Goal: Find specific page/section: Find specific page/section

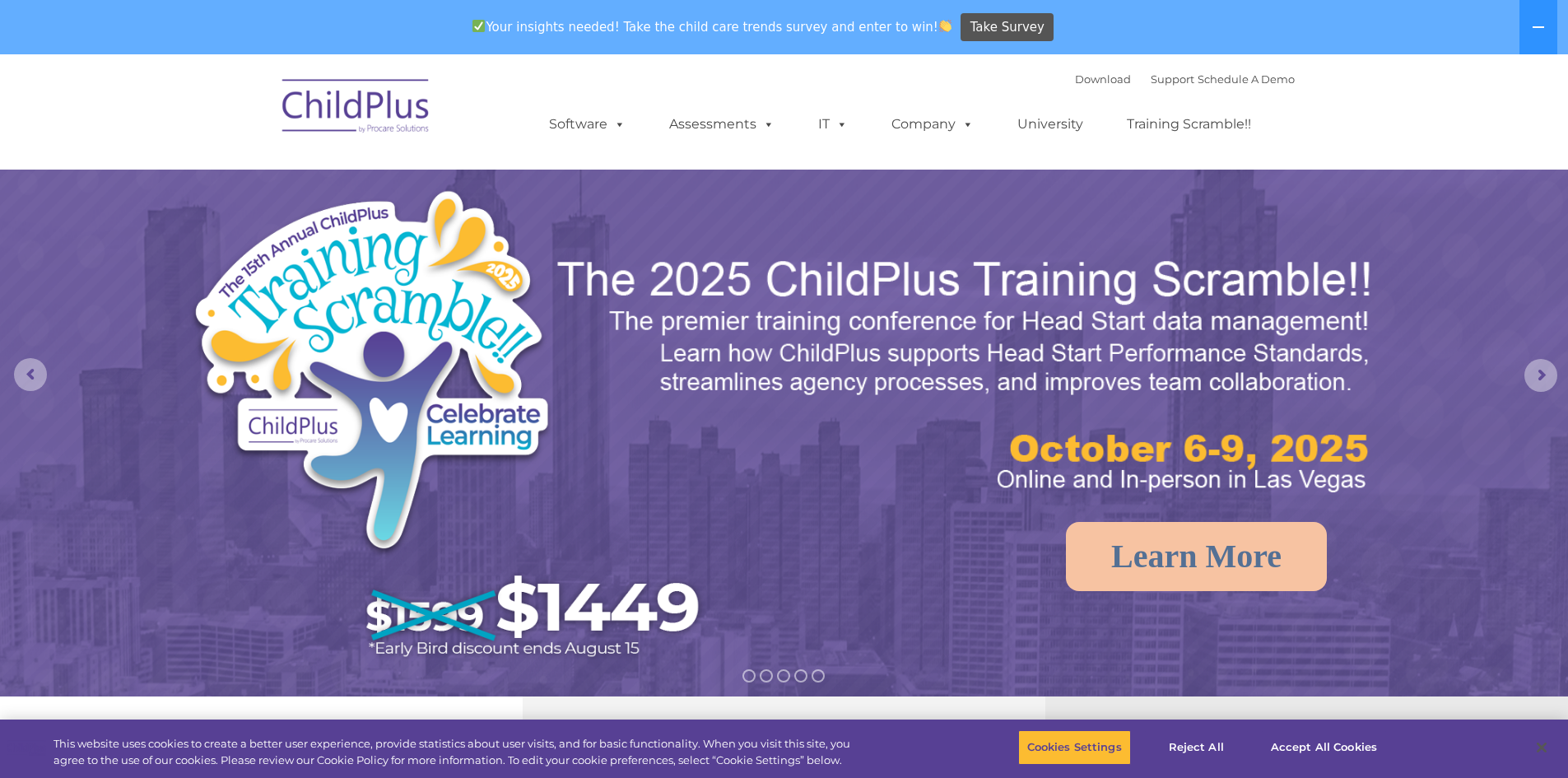
select select "MEDIUM"
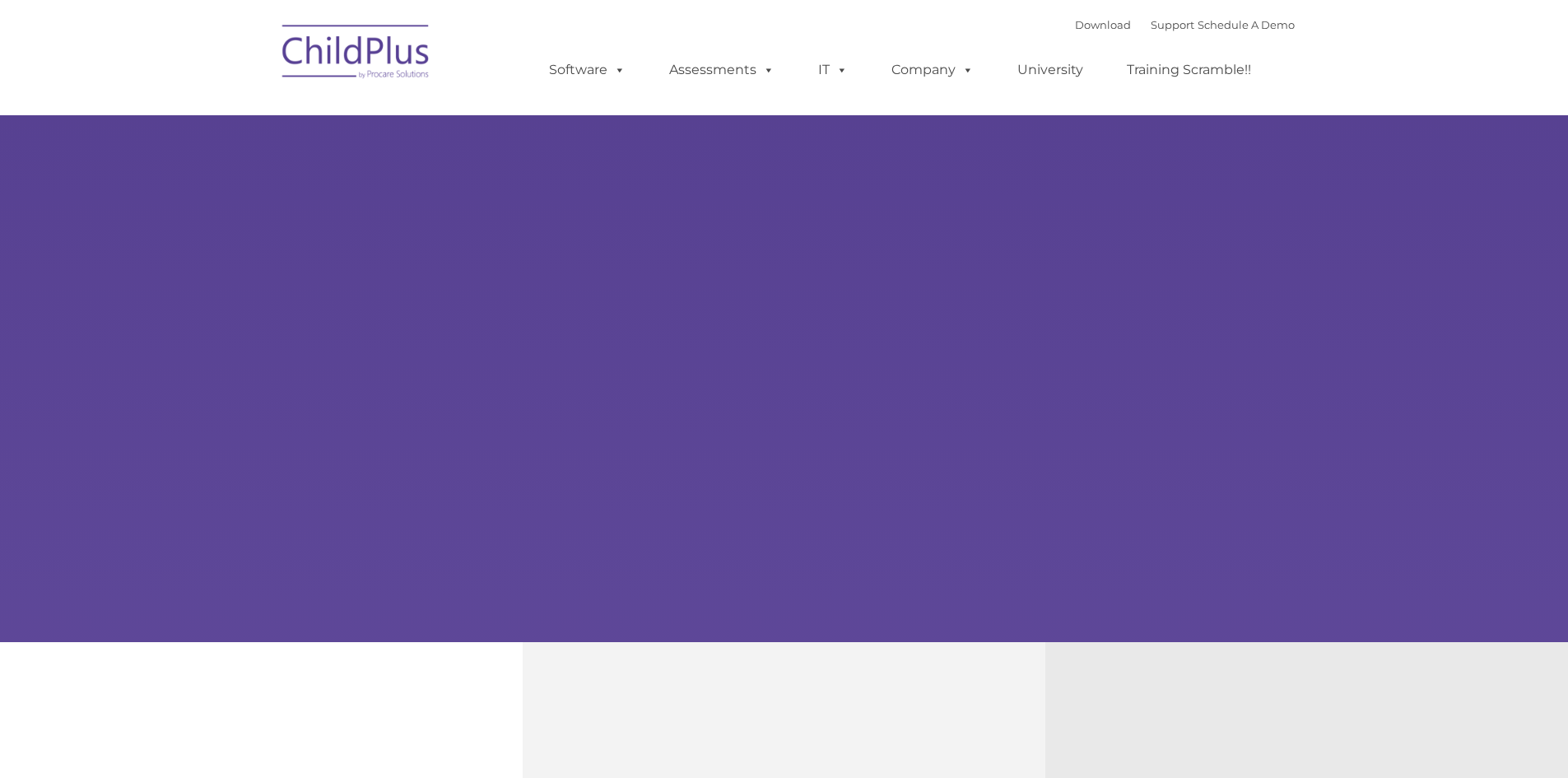
type input ""
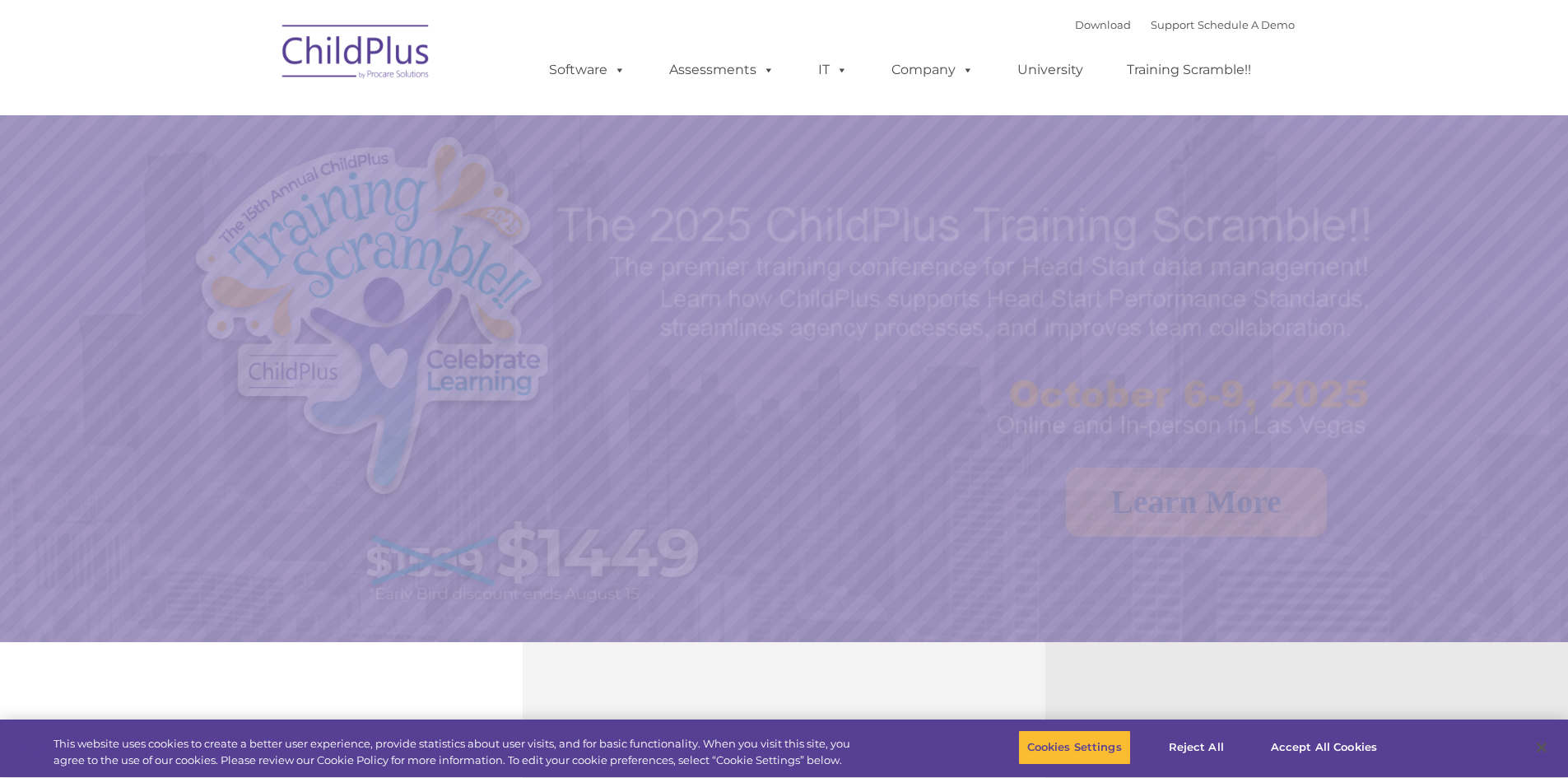
select select "MEDIUM"
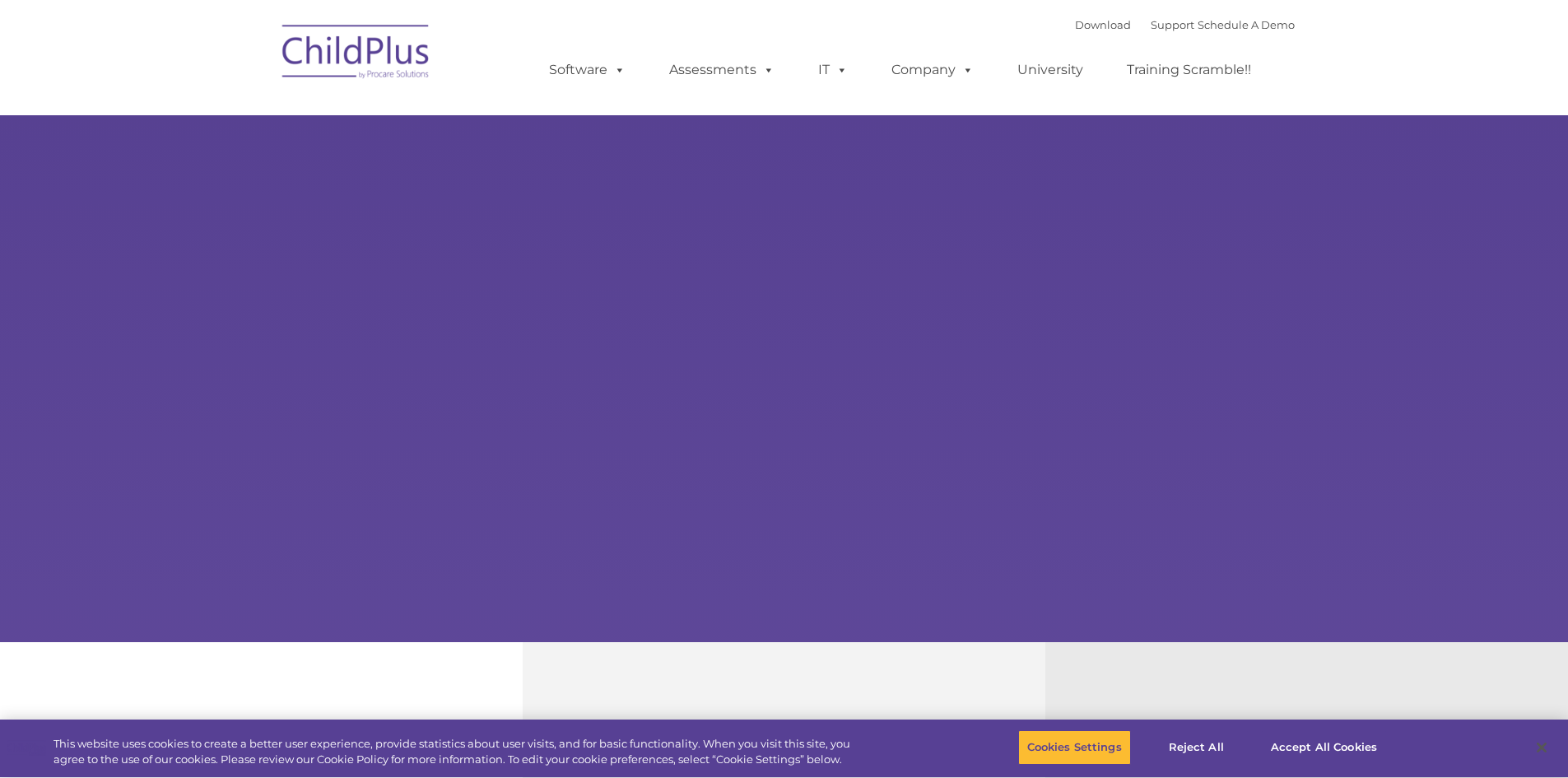
type input ""
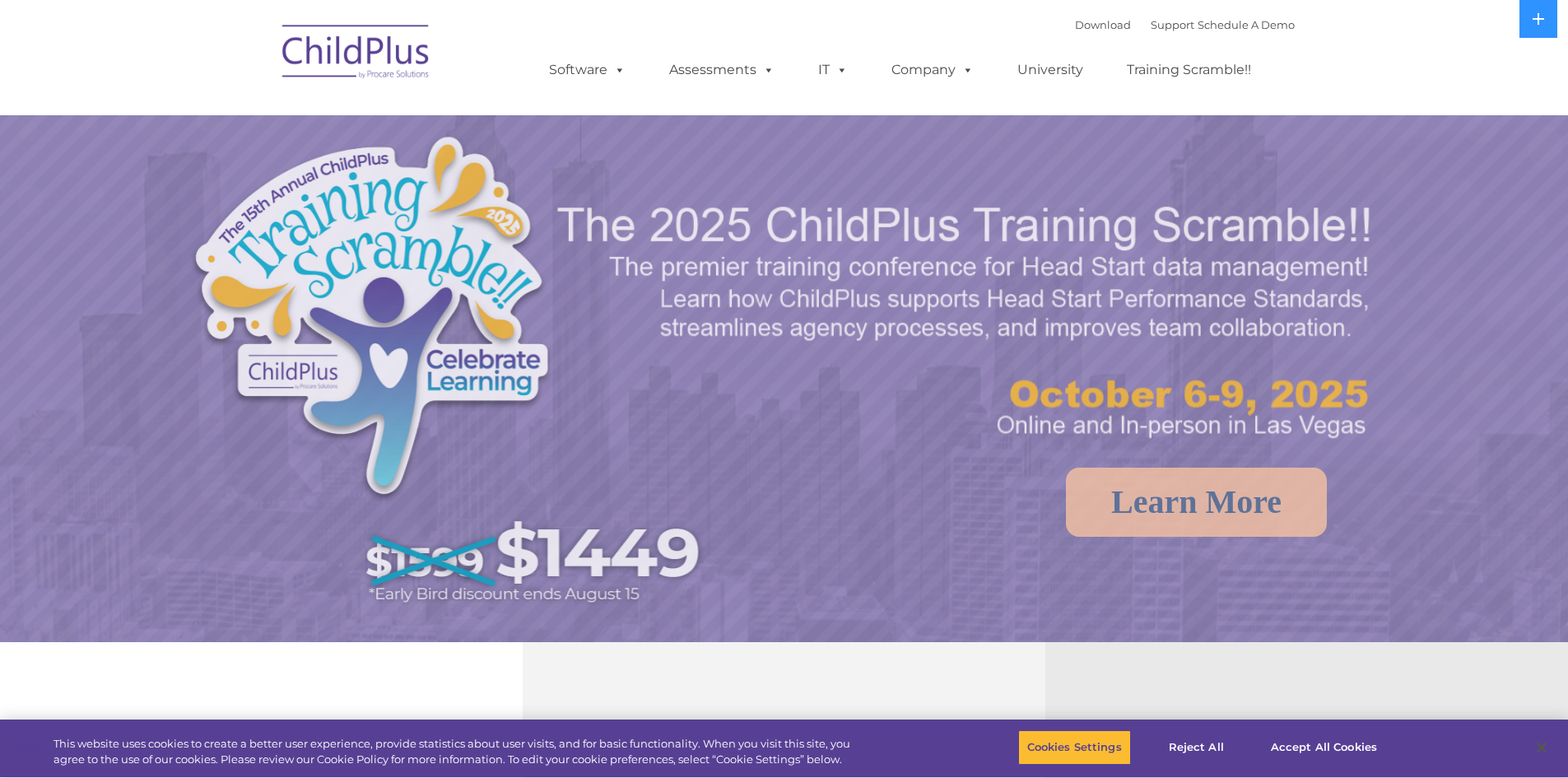
select select "MEDIUM"
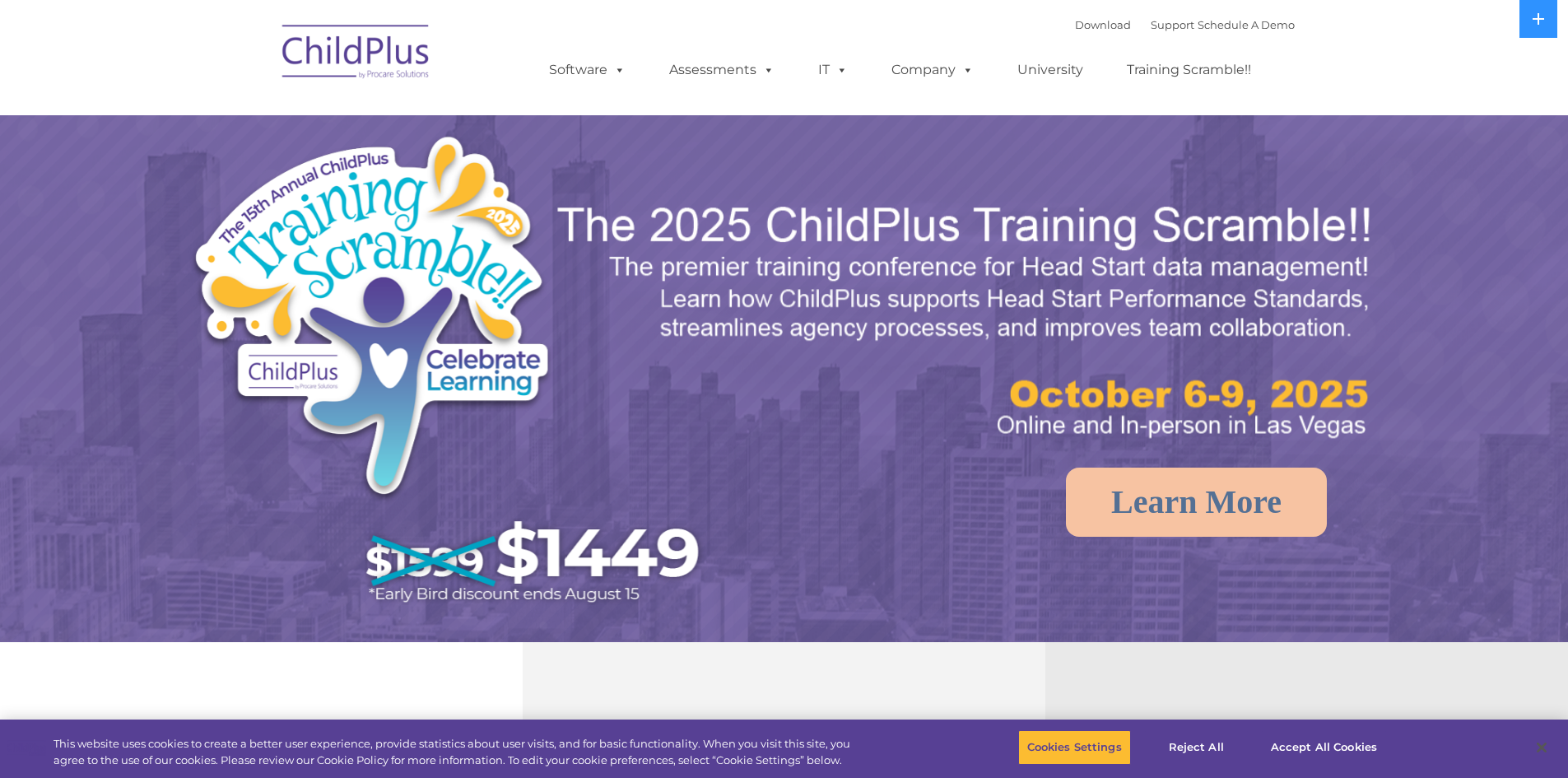
select select "MEDIUM"
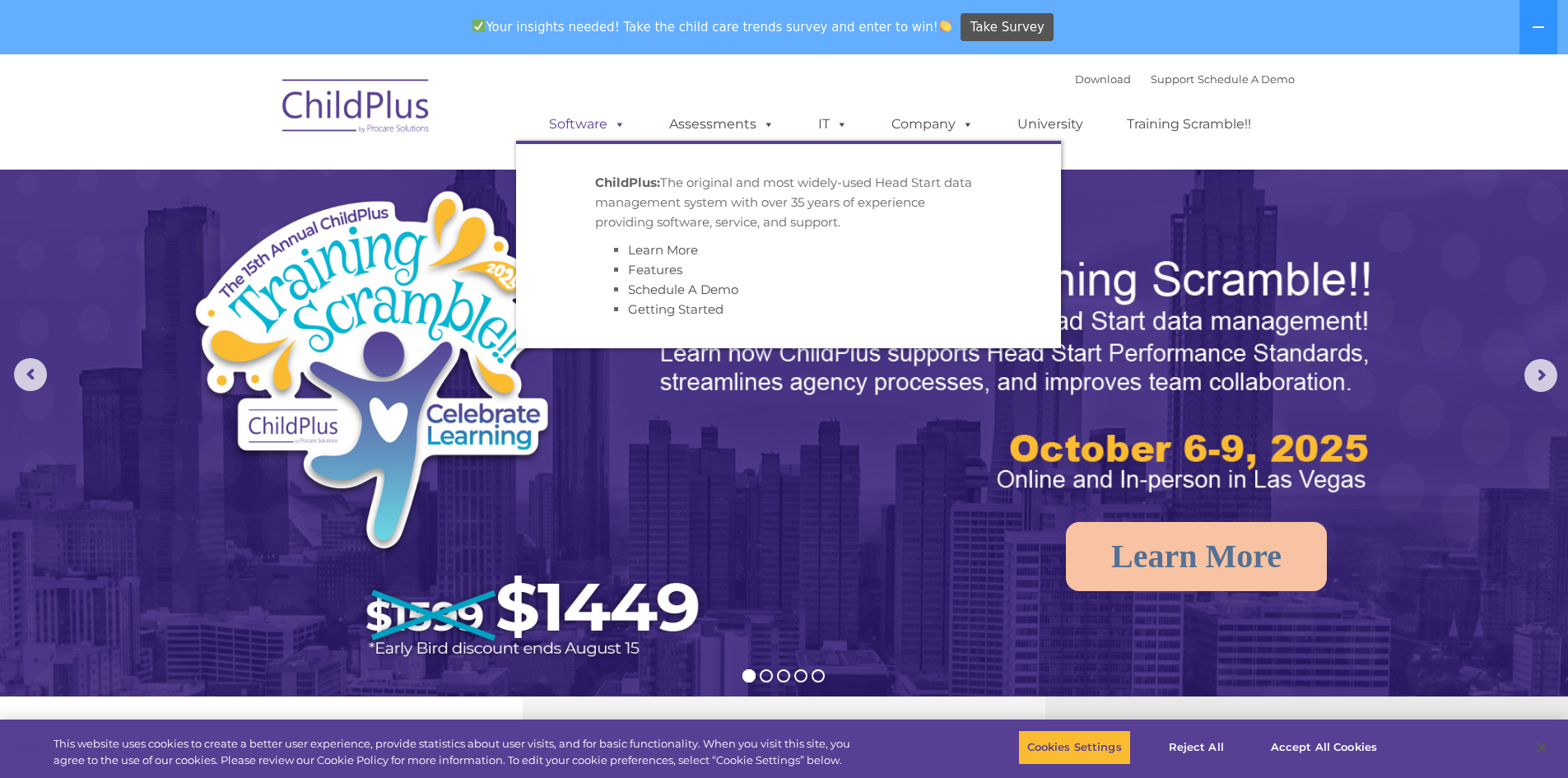
click at [575, 120] on link "Software" at bounding box center [587, 124] width 110 height 33
click at [639, 190] on p "ChildPlus: The original and most widely-used Head Start data management system …" at bounding box center [788, 202] width 387 height 60
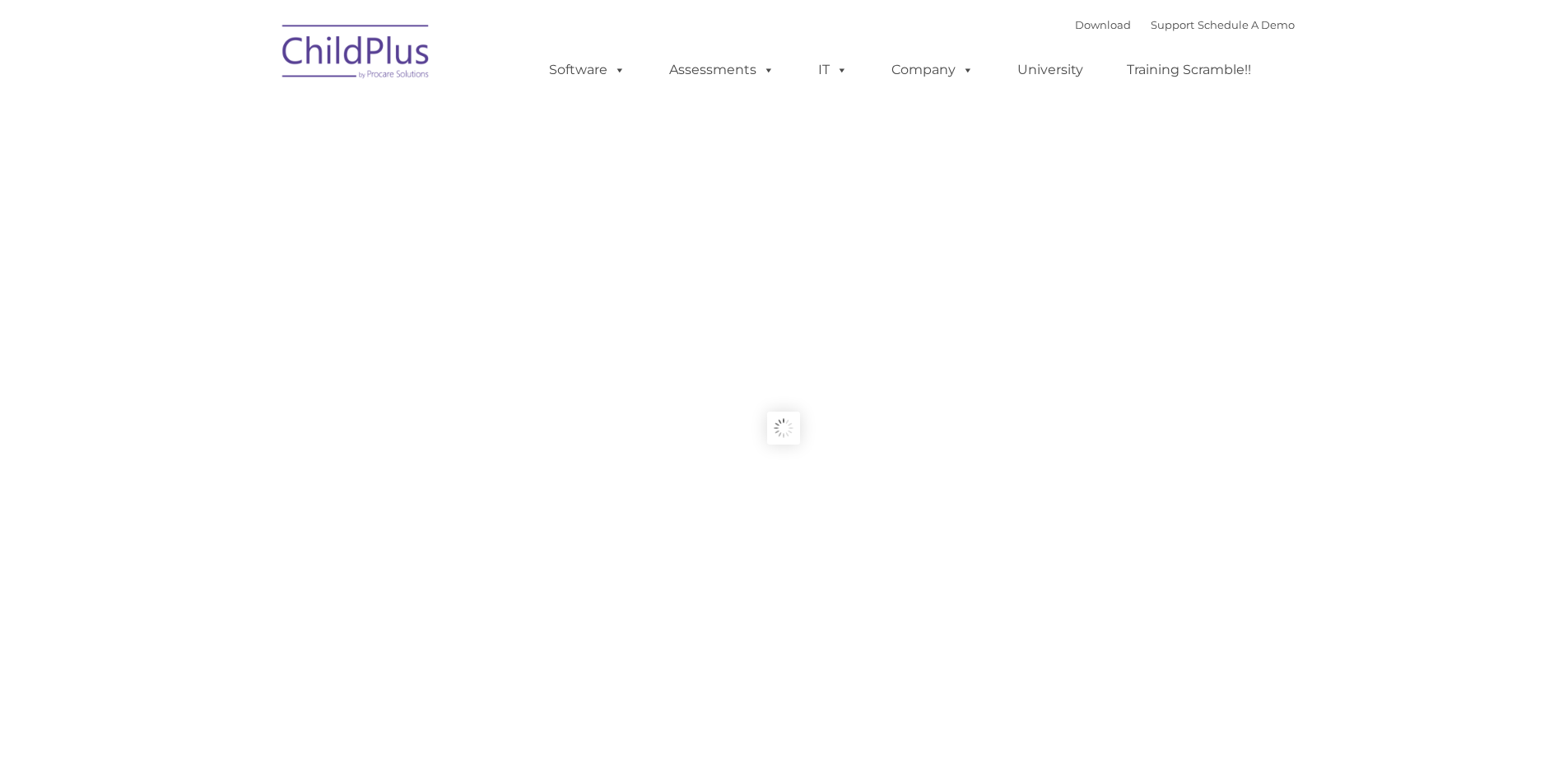
type input ""
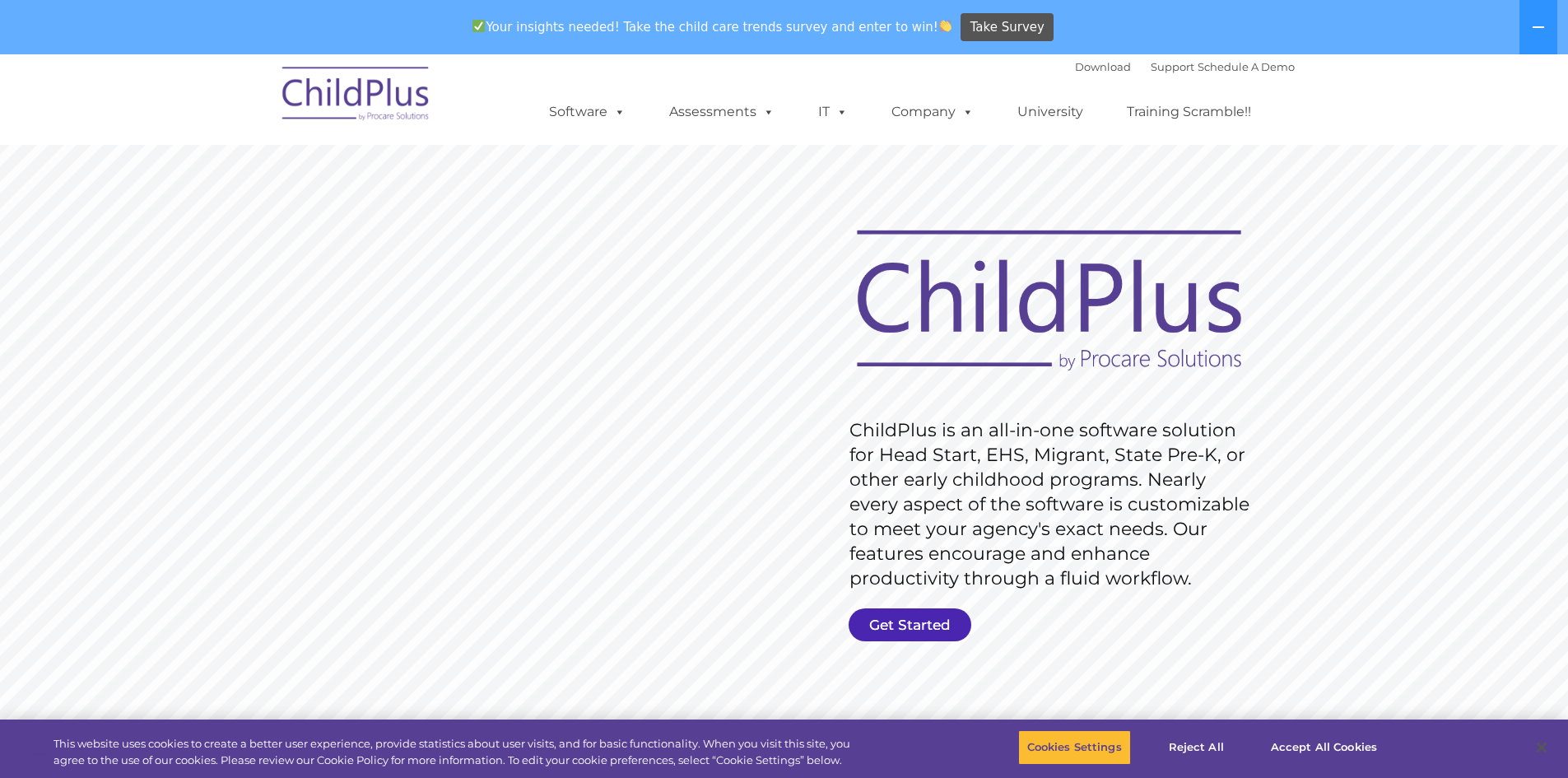
click at [897, 626] on link "Get Started" at bounding box center [910, 624] width 122 height 33
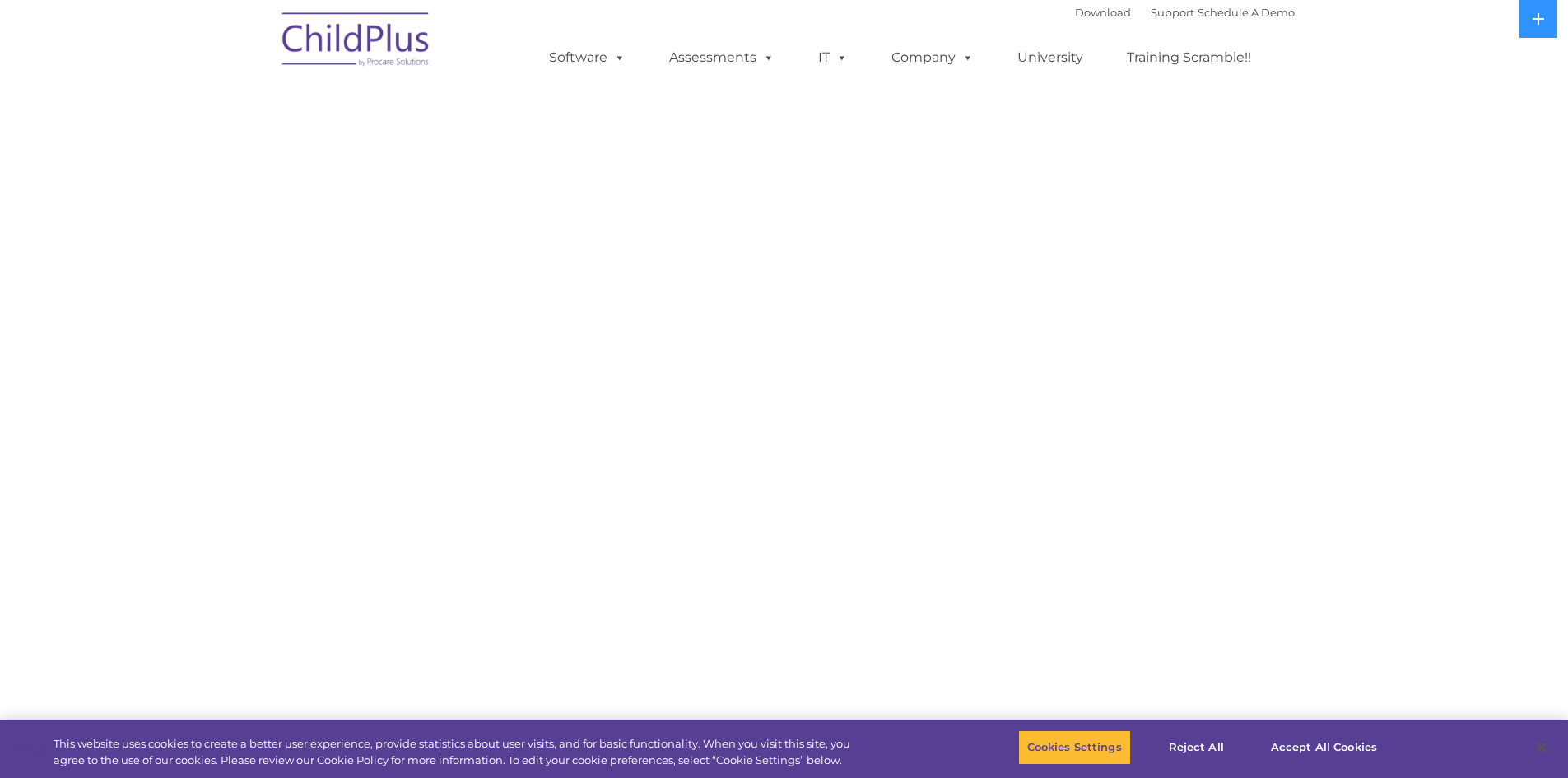
select select "MEDIUM"
